Goal: Information Seeking & Learning: Learn about a topic

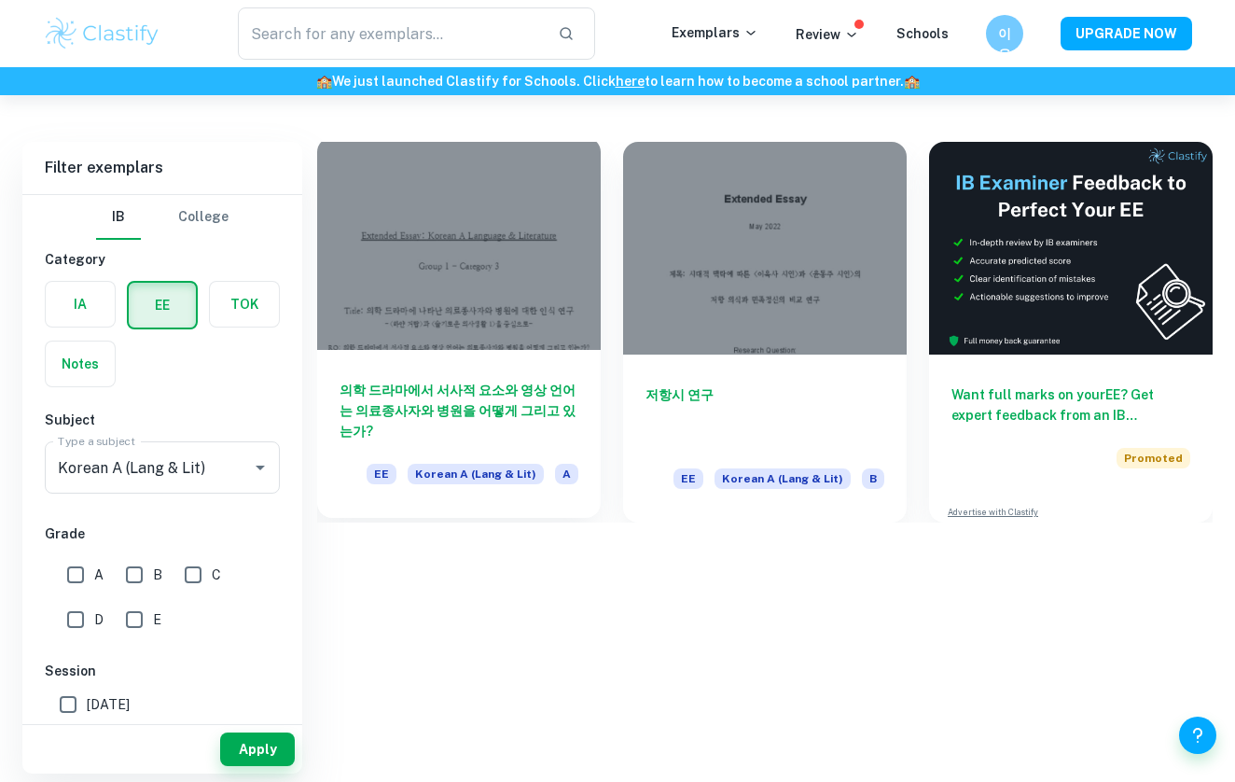
scroll to position [95, 0]
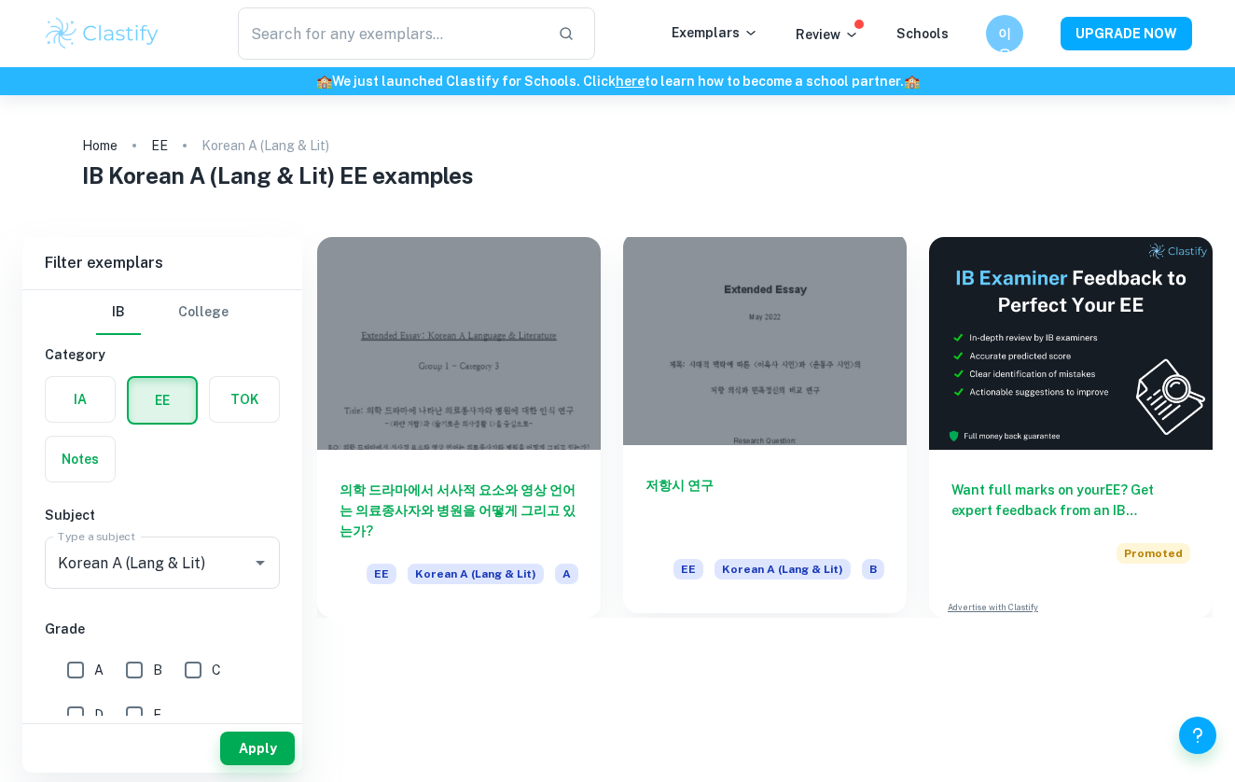
click at [802, 353] on div at bounding box center [765, 338] width 284 height 213
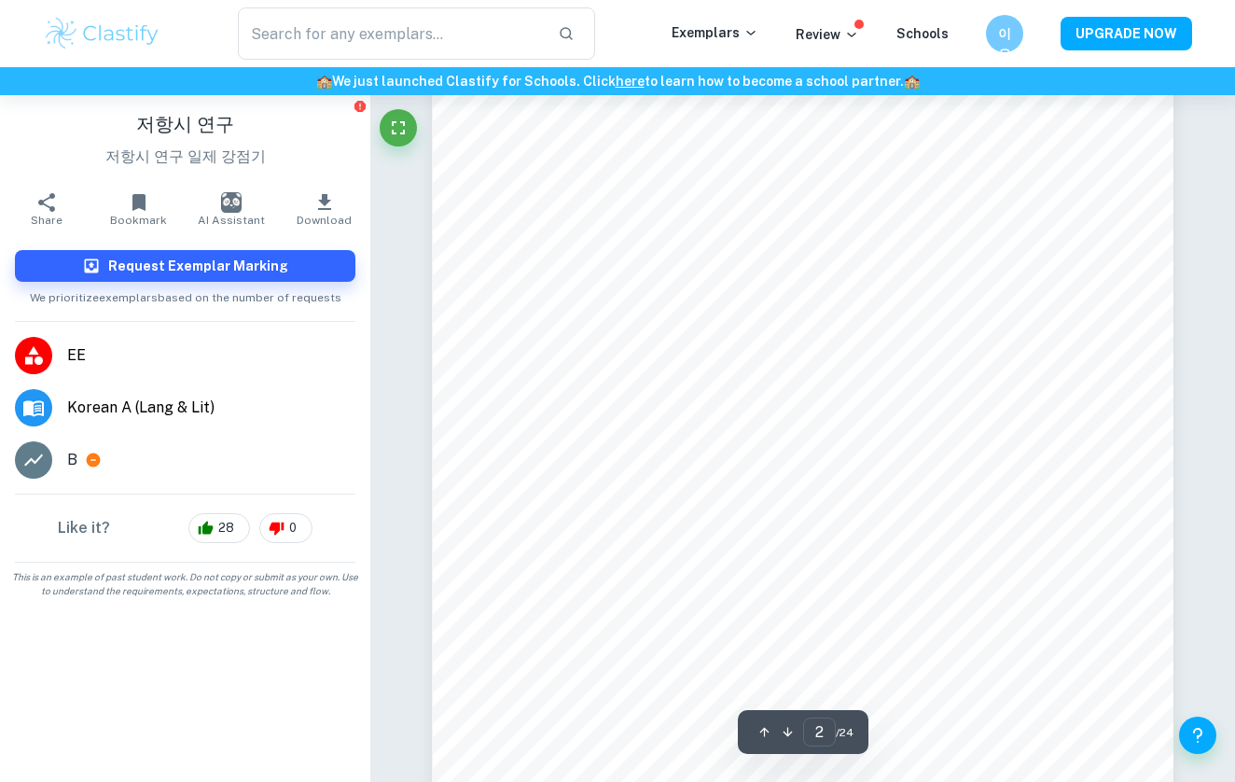
scroll to position [1387, 0]
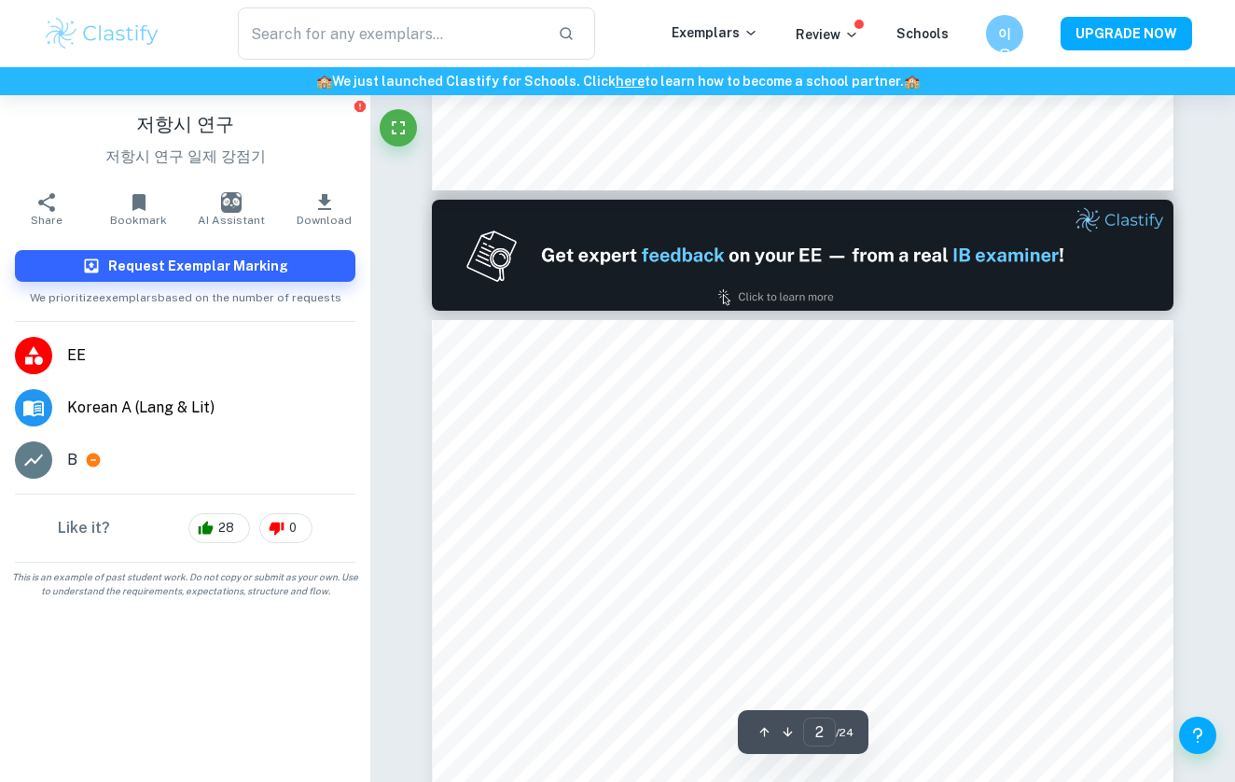
type input "1"
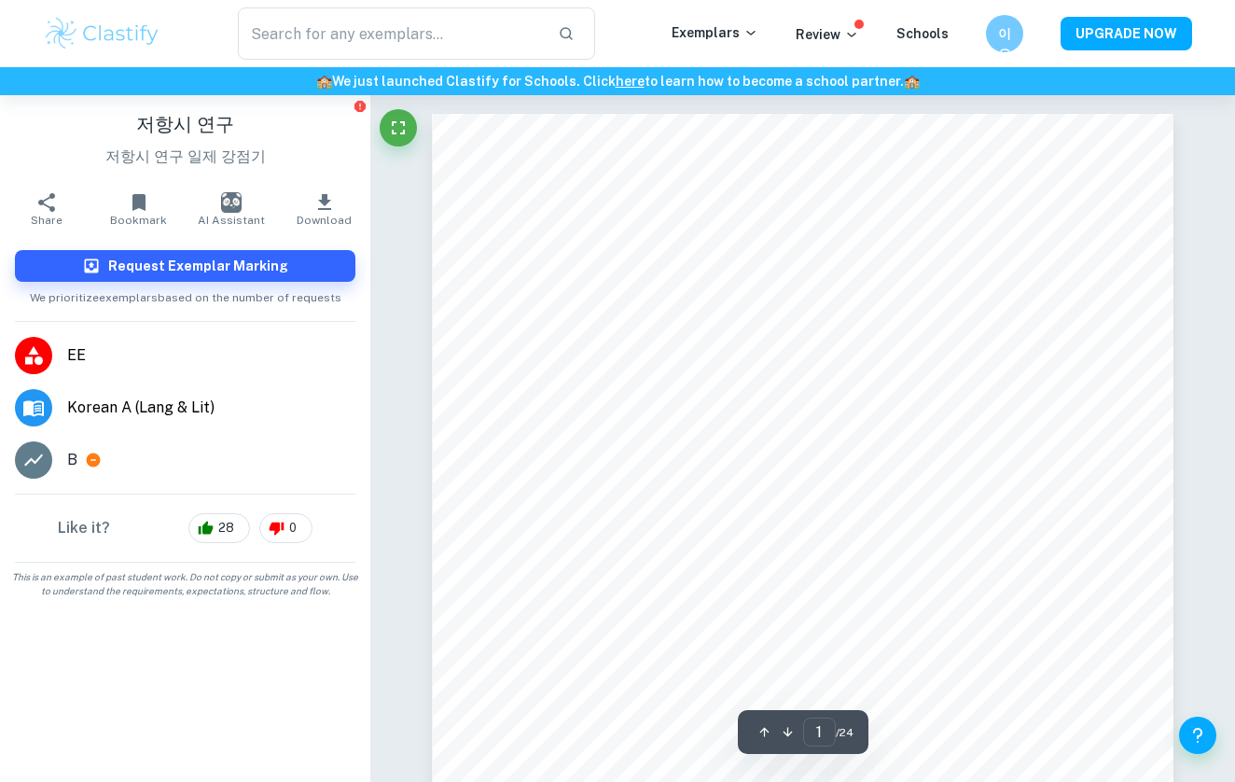
scroll to position [0, 0]
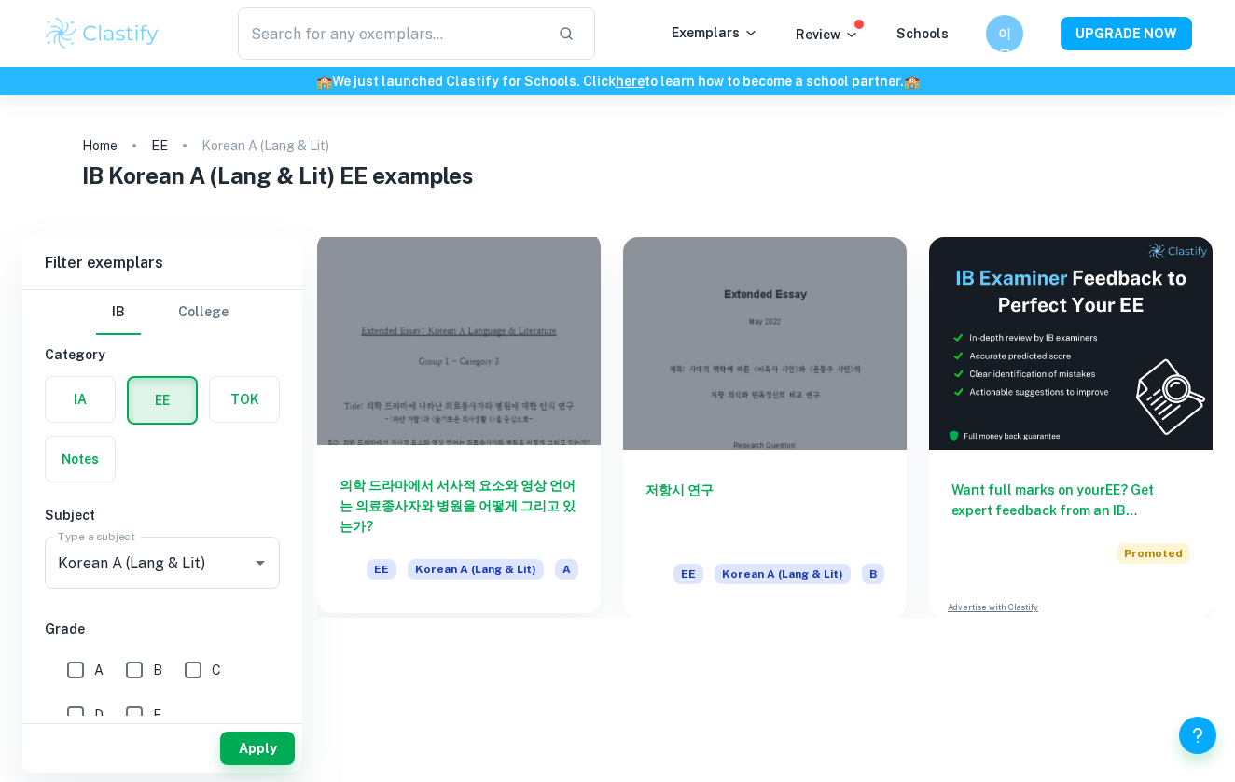
click at [493, 368] on div at bounding box center [459, 338] width 284 height 213
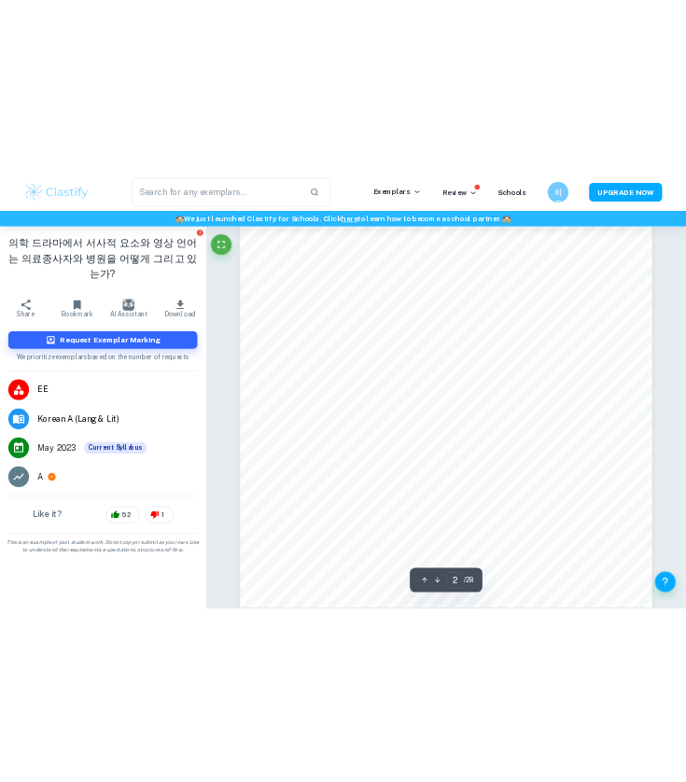
scroll to position [1219, 0]
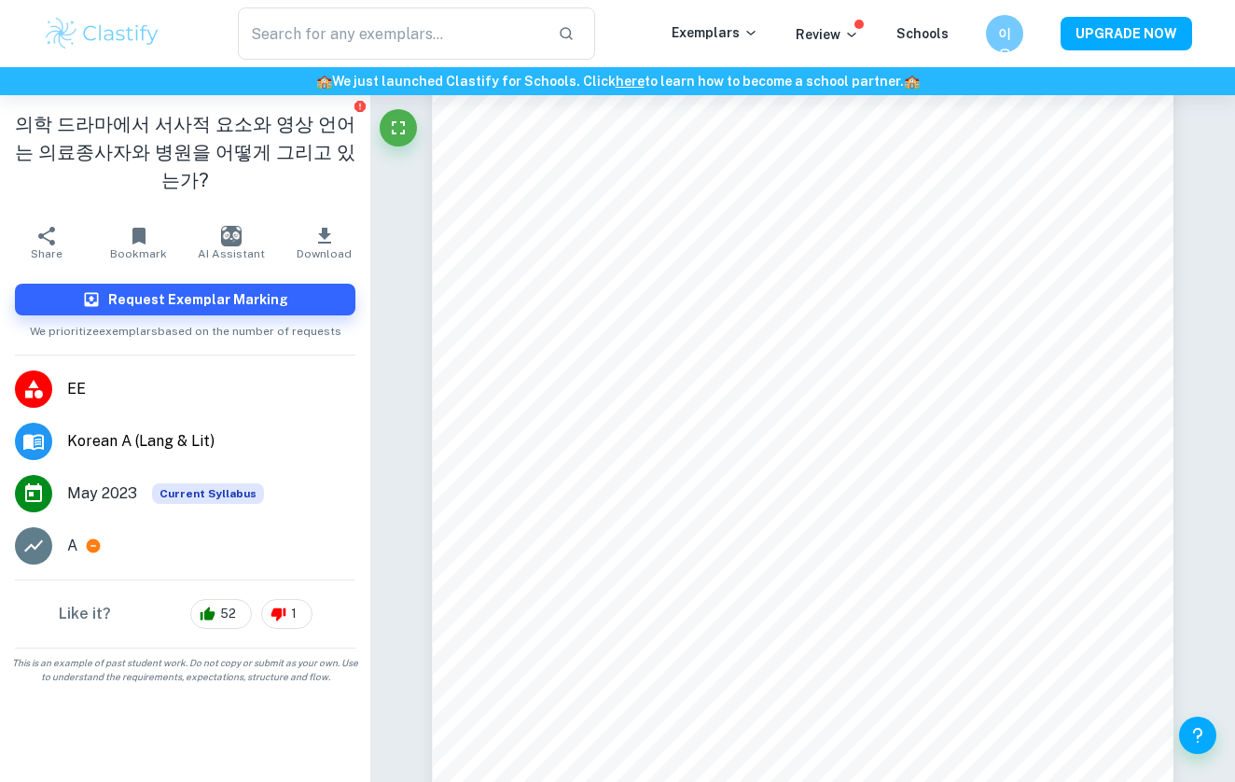
click at [764, 0] on div "​ Exemplars Review Schools 이유 UPGRADE NOW" at bounding box center [617, 33] width 1235 height 67
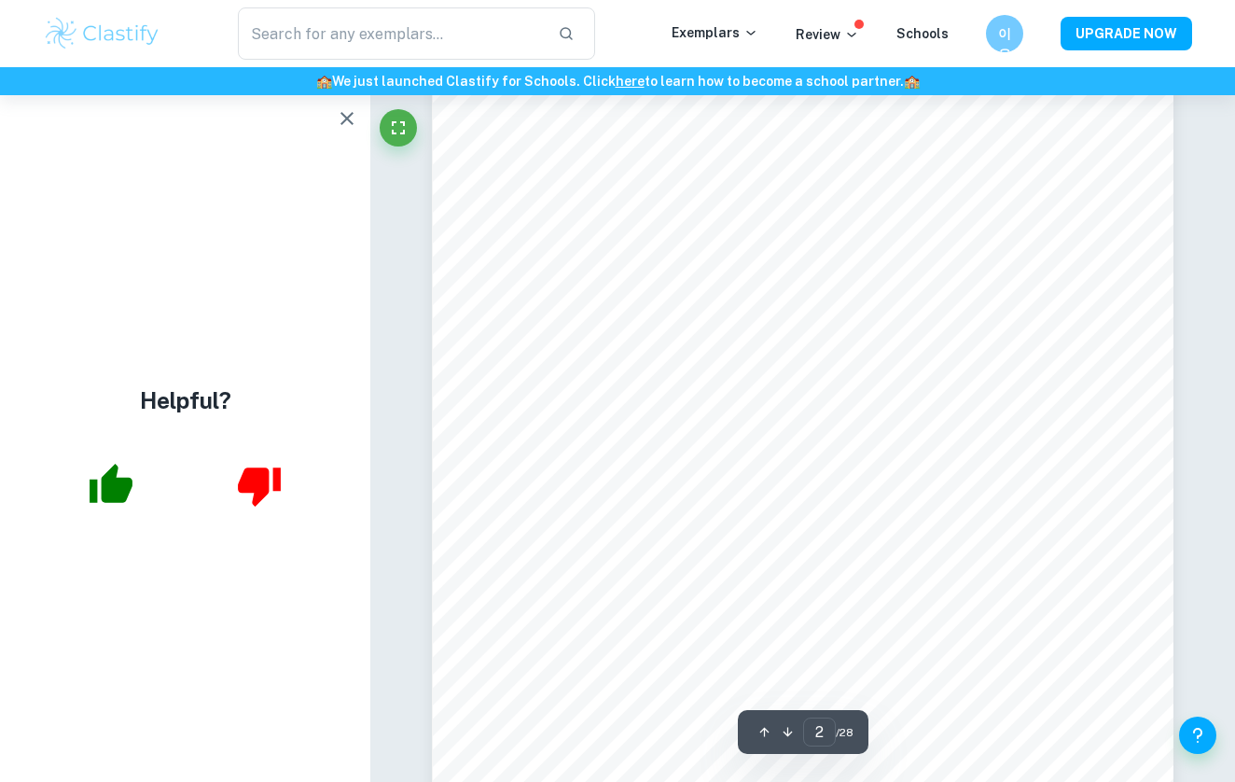
click at [349, 118] on icon "button" at bounding box center [346, 118] width 13 height 13
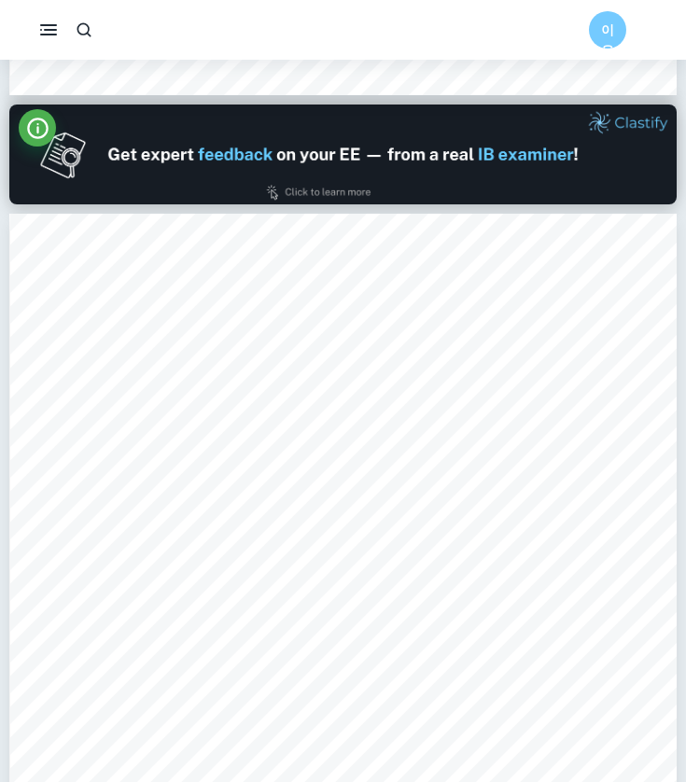
scroll to position [930, 0]
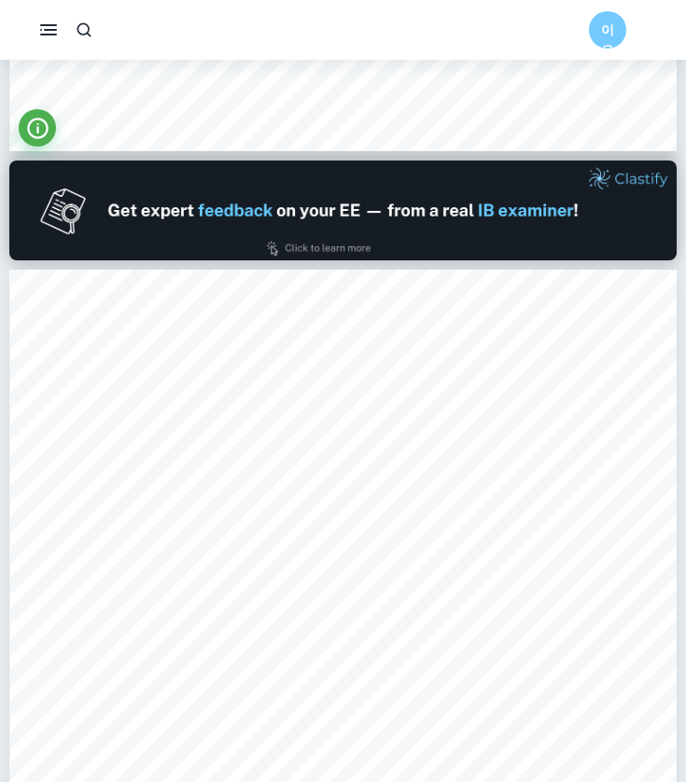
type input "1"
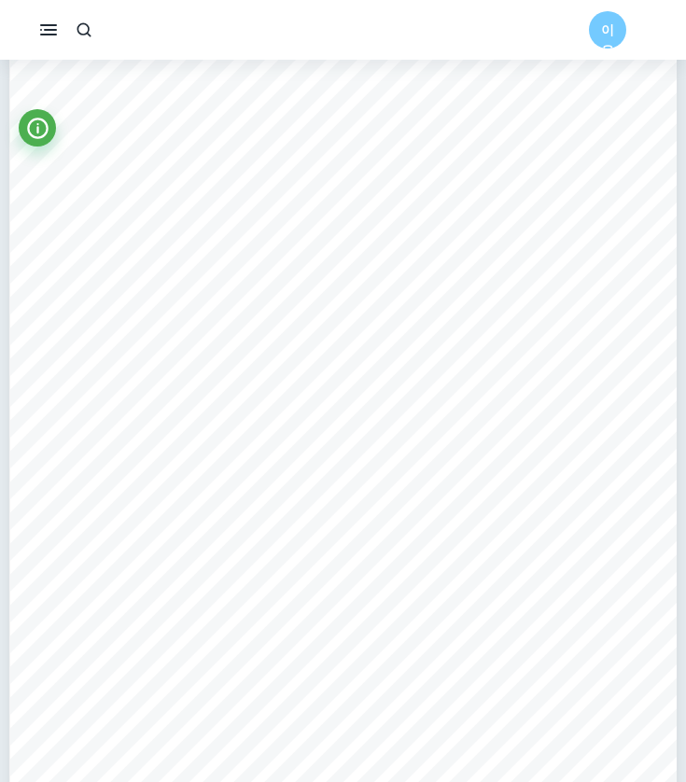
scroll to position [176, 0]
